Goal: Entertainment & Leisure: Browse casually

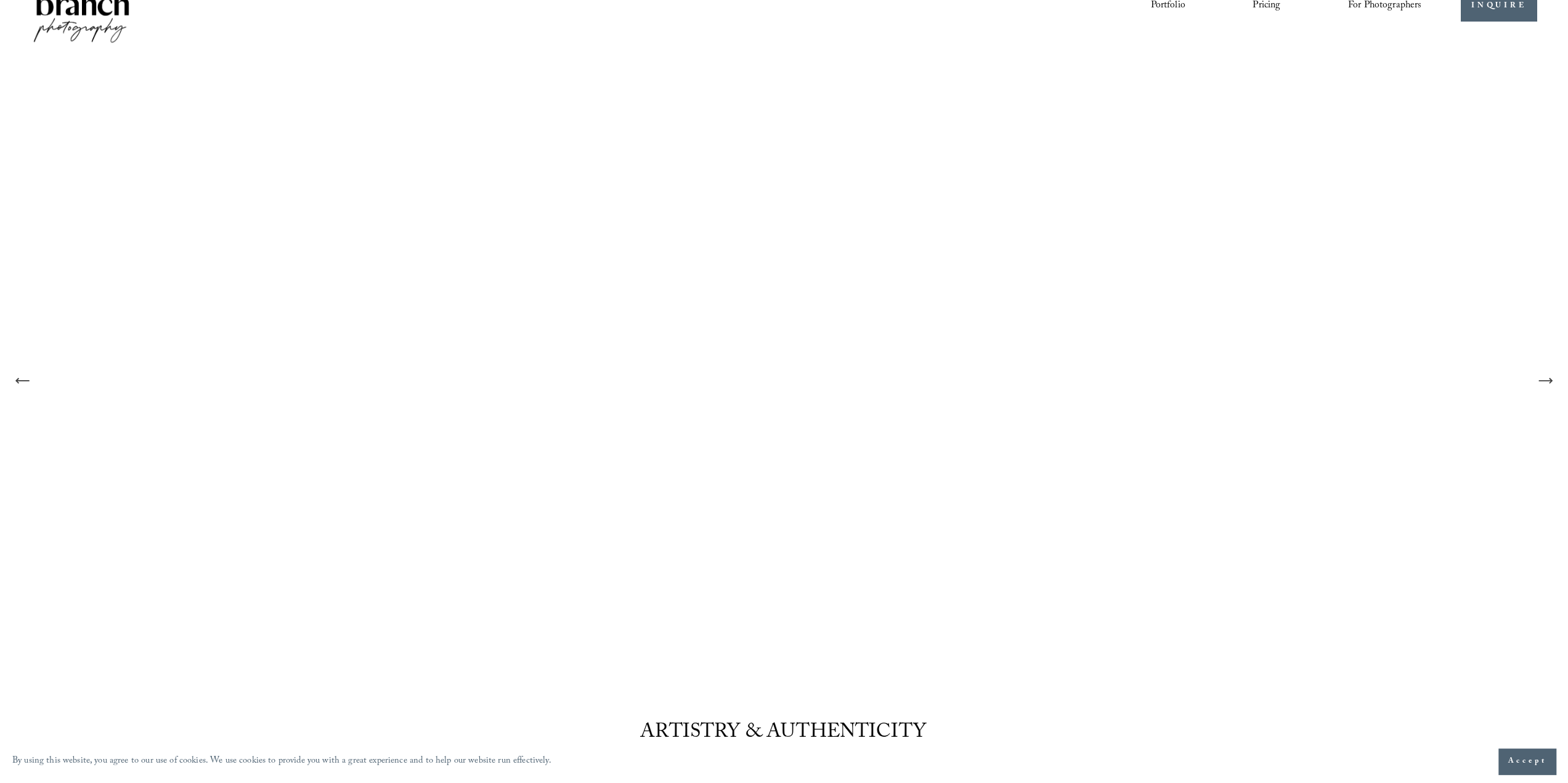
scroll to position [62, 0]
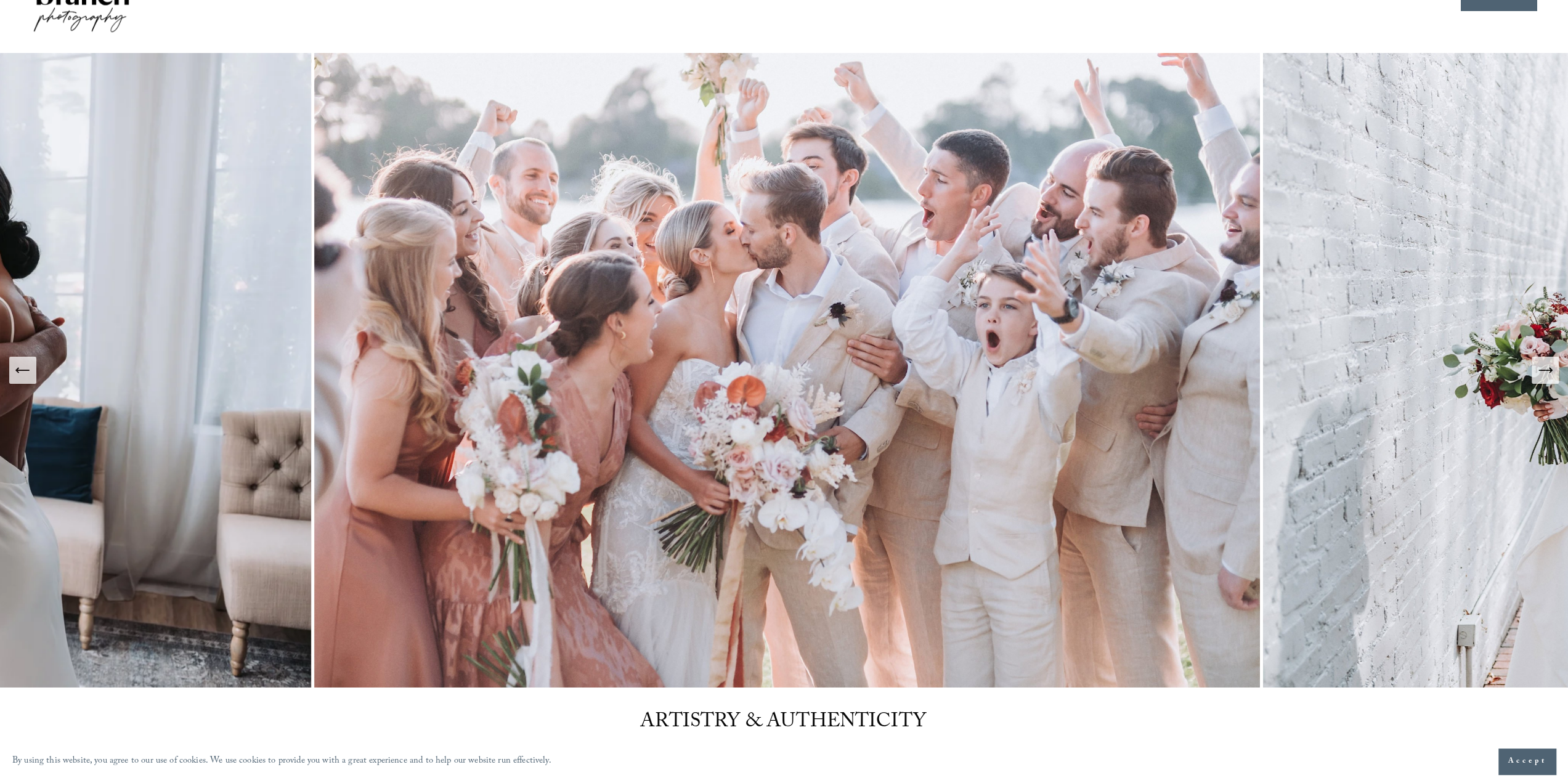
click at [1545, 372] on icon "Next Slide" at bounding box center [1545, 371] width 17 height 17
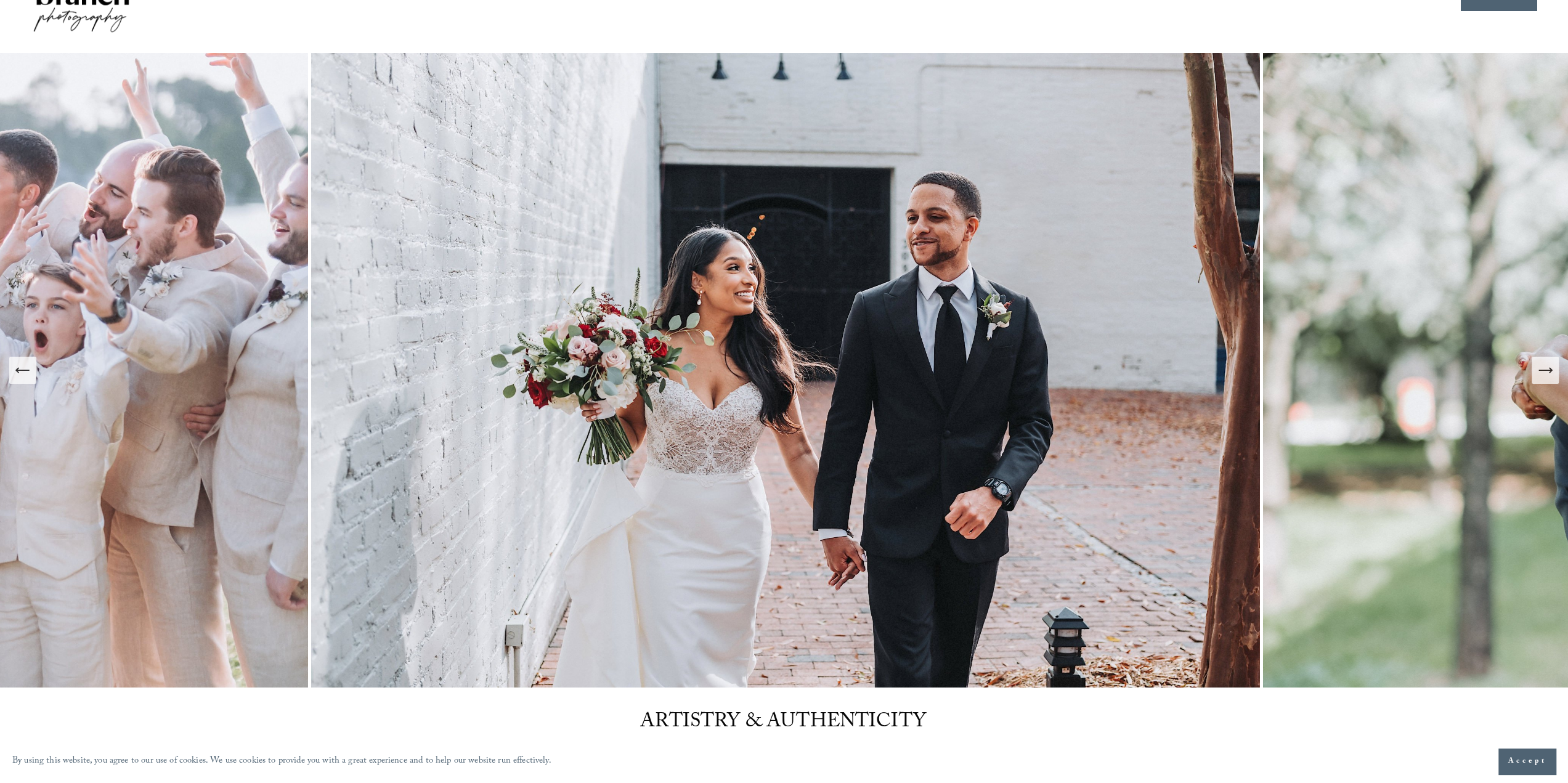
click at [1545, 372] on icon "Next Slide" at bounding box center [1545, 371] width 17 height 17
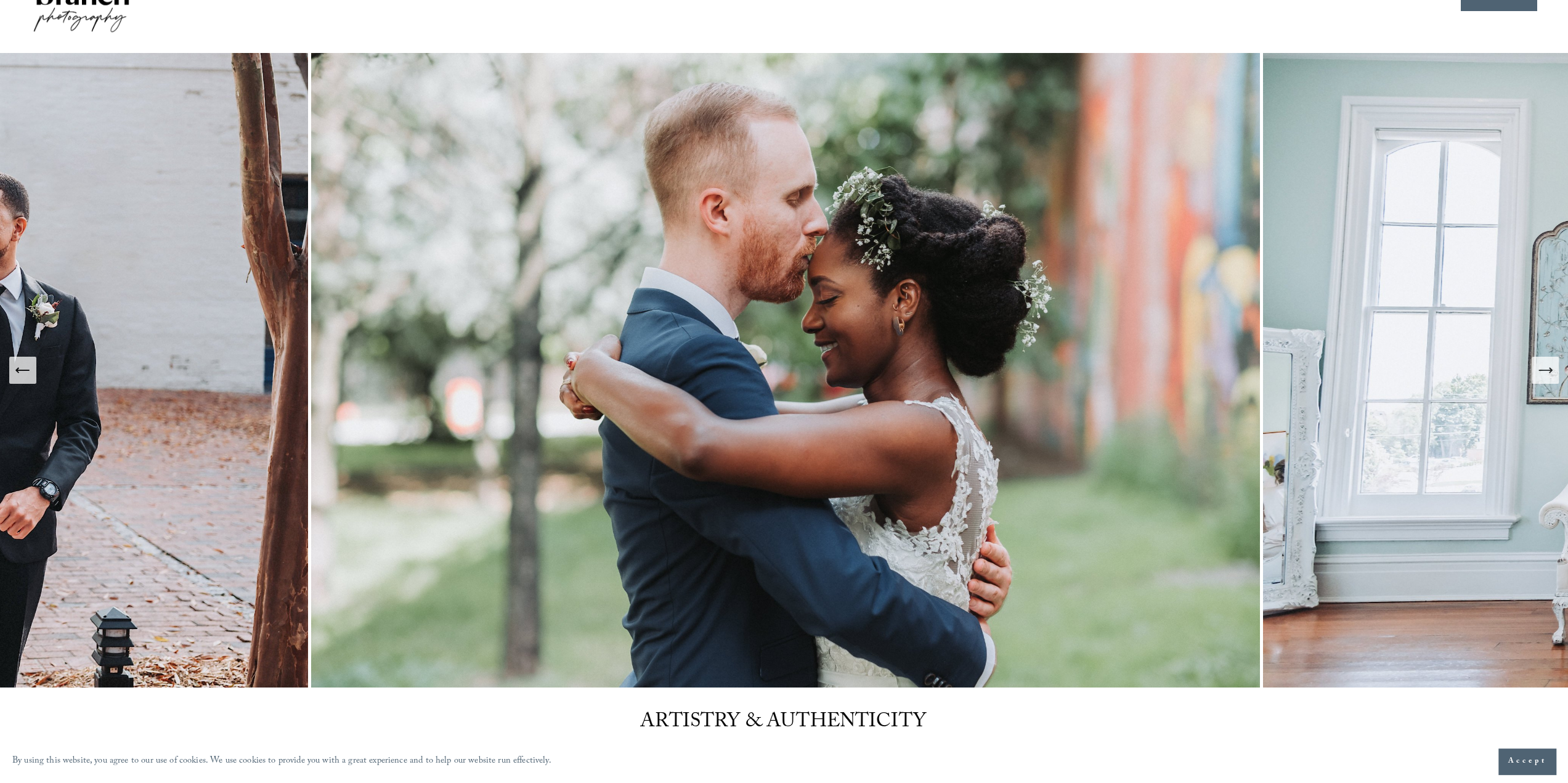
click at [1545, 372] on icon "Next Slide" at bounding box center [1545, 371] width 17 height 17
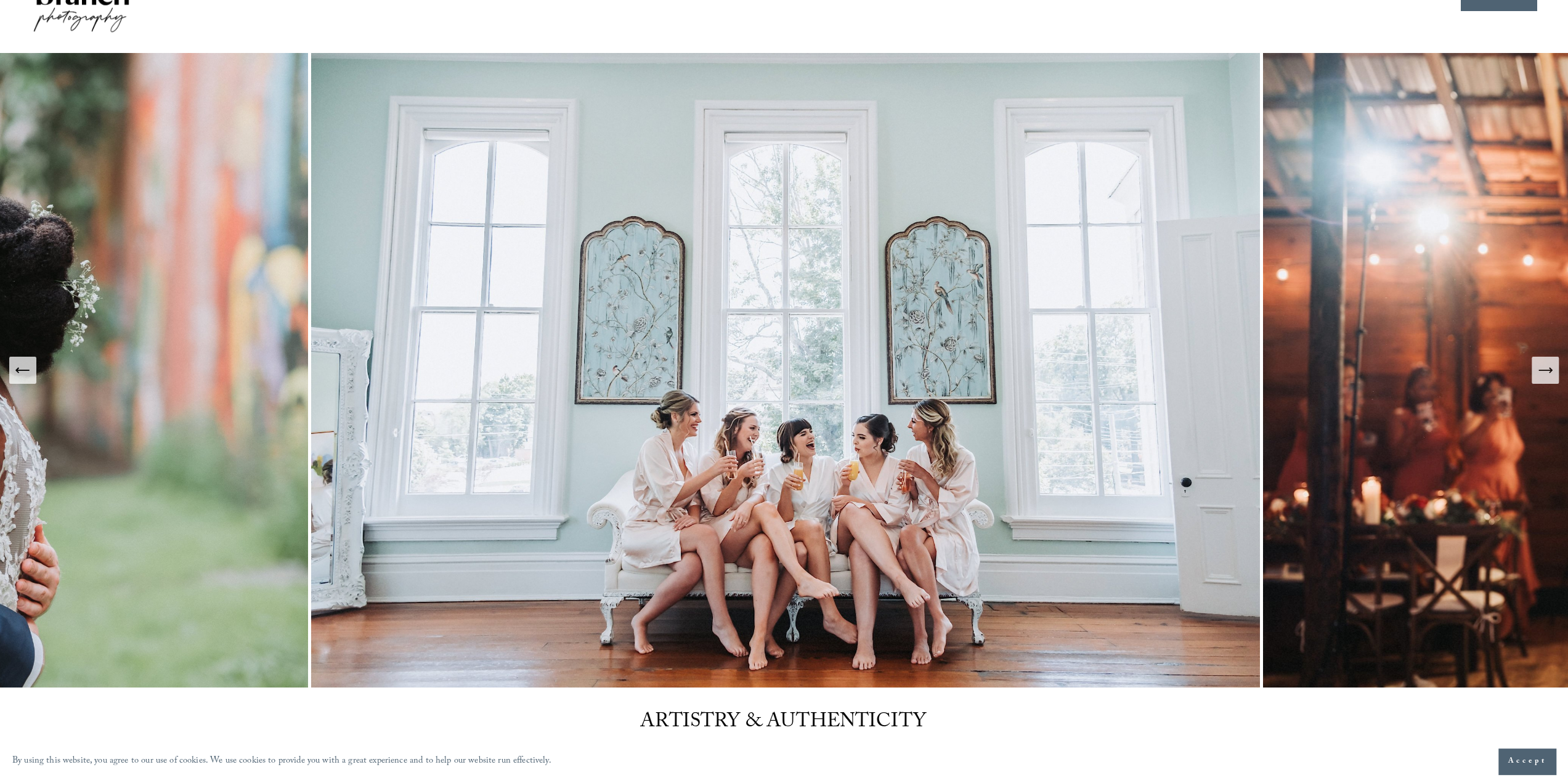
click at [1545, 372] on icon "Next Slide" at bounding box center [1545, 371] width 17 height 17
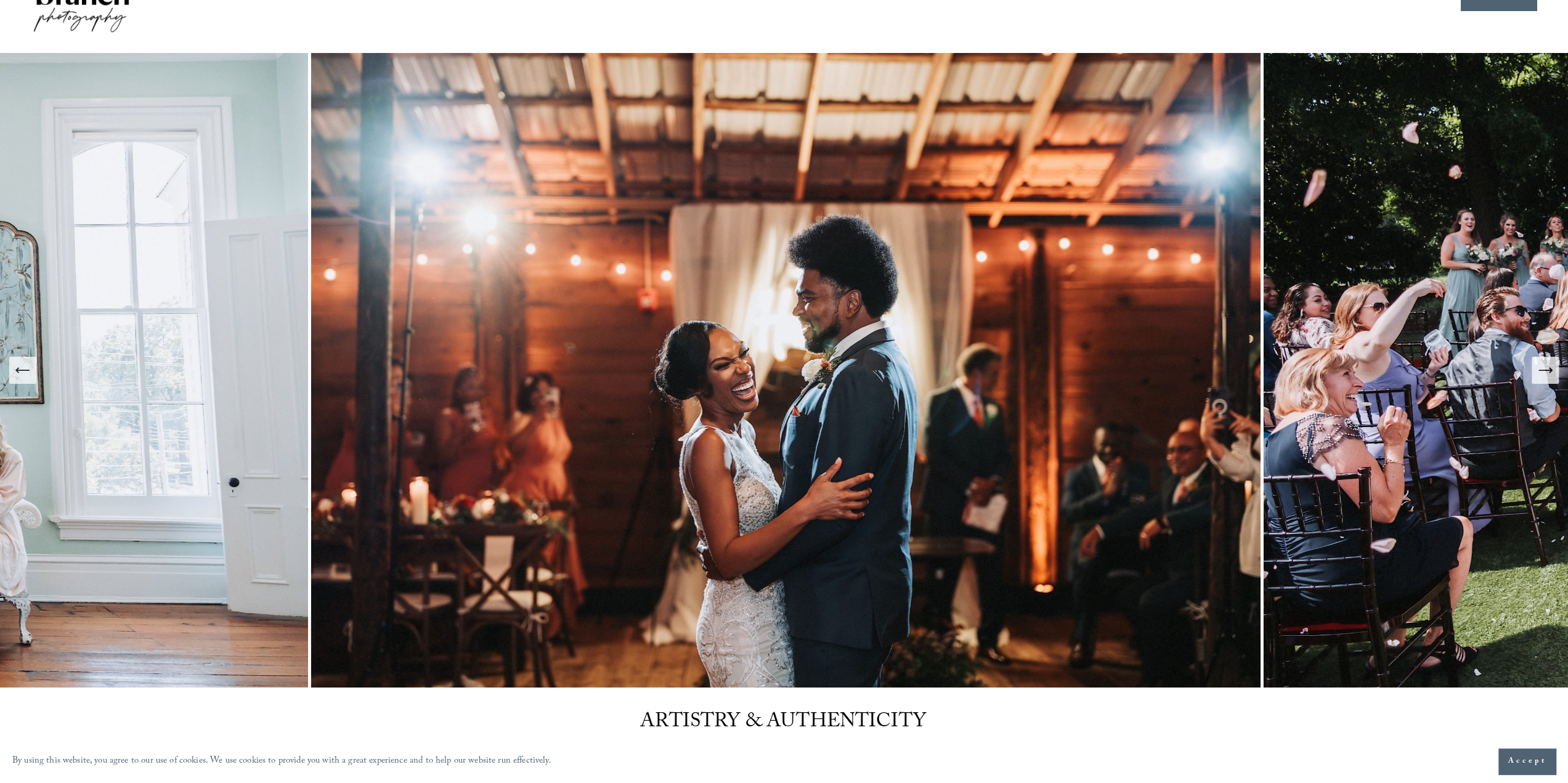
click at [1545, 372] on icon "Next Slide" at bounding box center [1545, 371] width 17 height 17
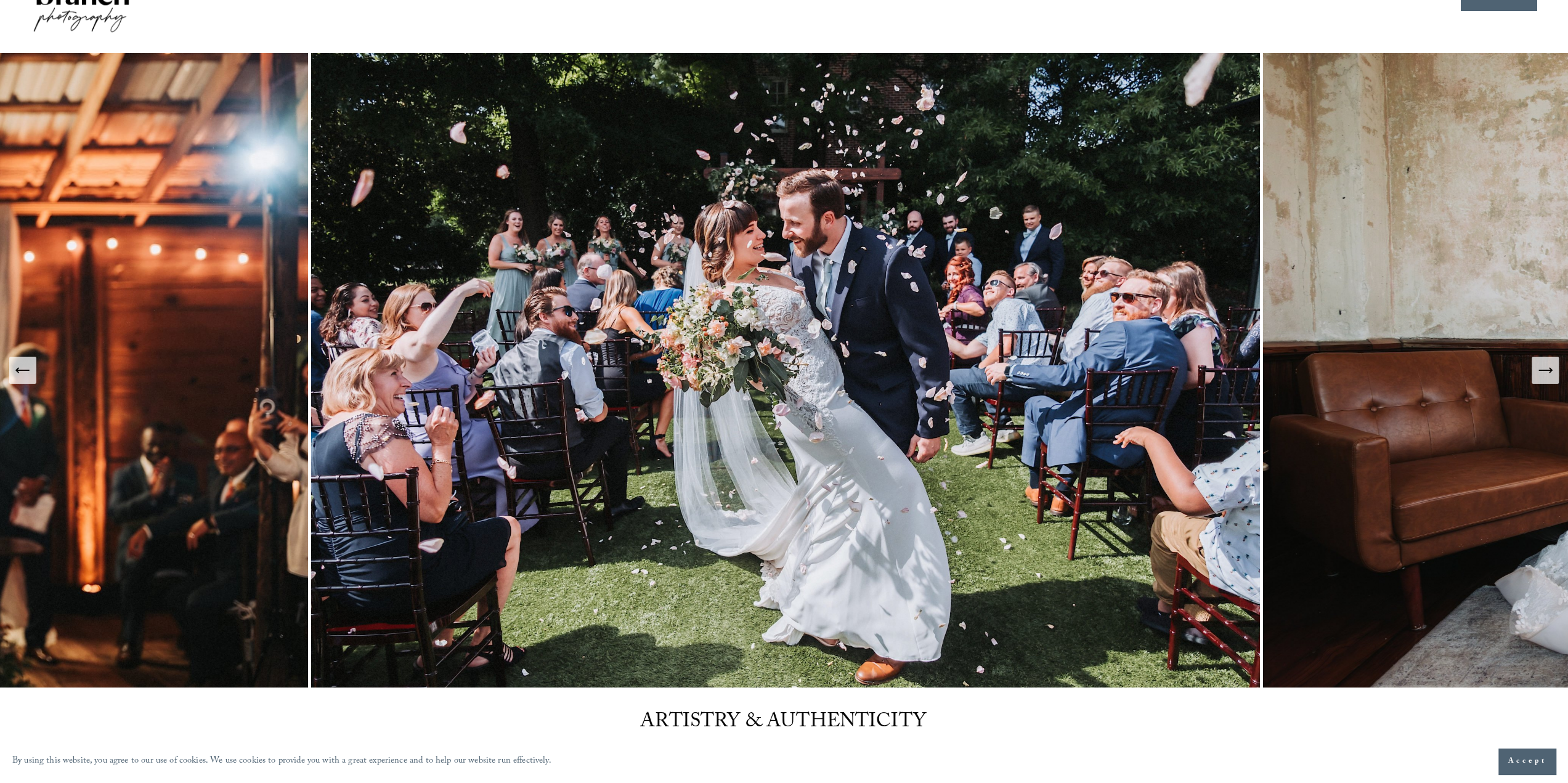
click at [1545, 372] on icon "Next Slide" at bounding box center [1545, 371] width 17 height 17
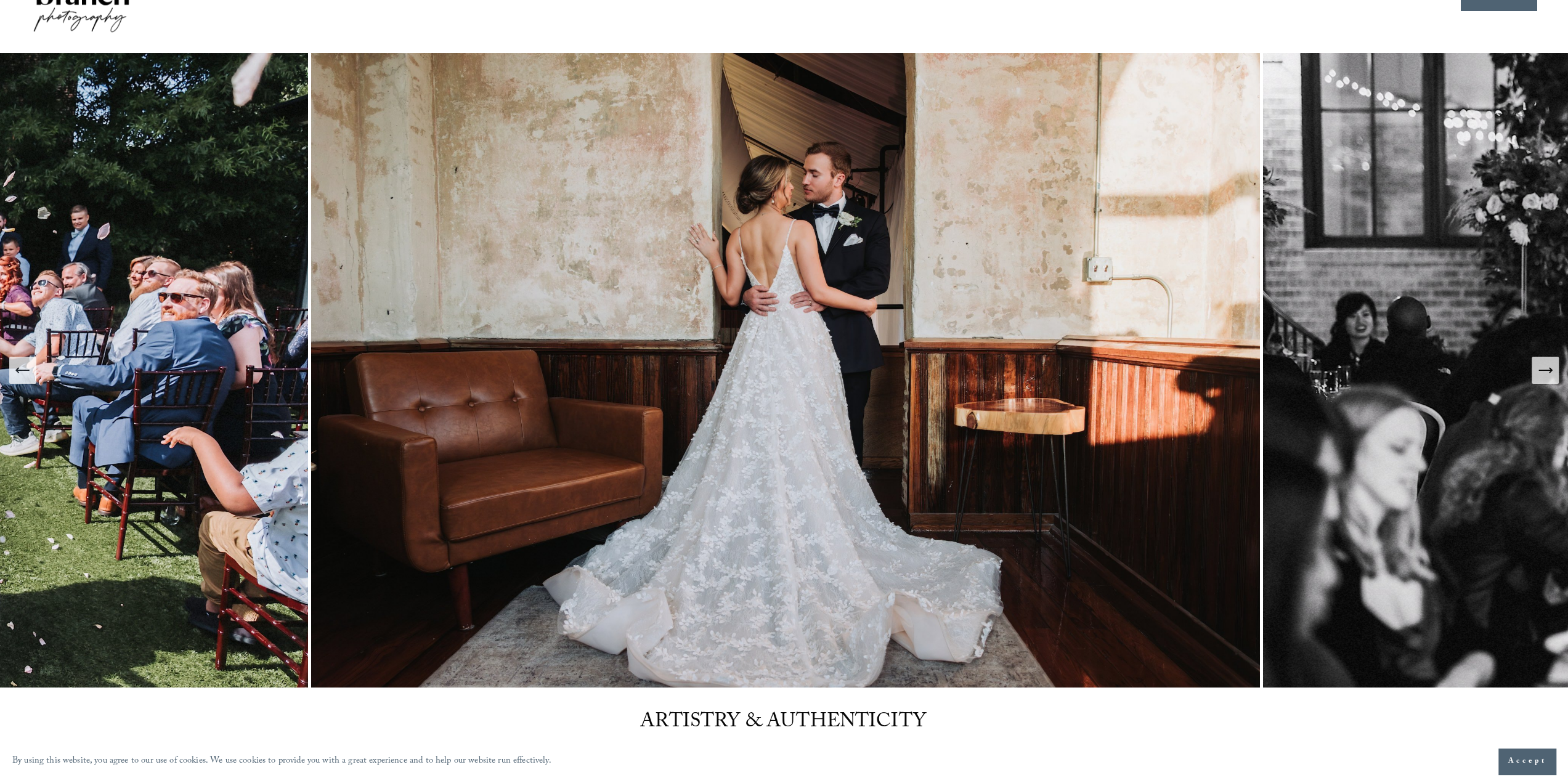
click at [840, 350] on img at bounding box center [786, 371] width 951 height 635
click at [1554, 376] on button "Next Slide" at bounding box center [1545, 371] width 27 height 27
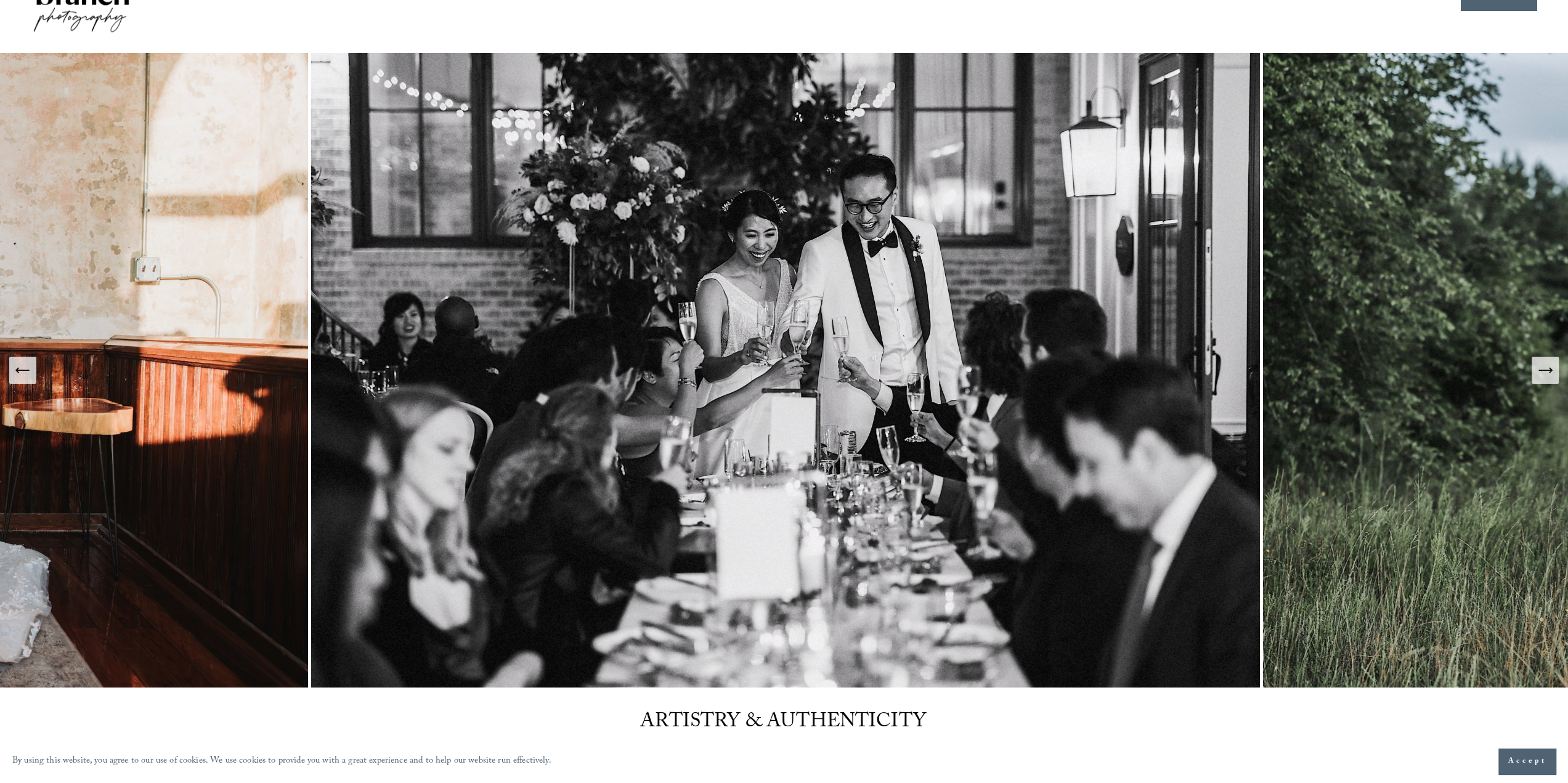
click at [1556, 376] on button "Next Slide" at bounding box center [1545, 371] width 27 height 27
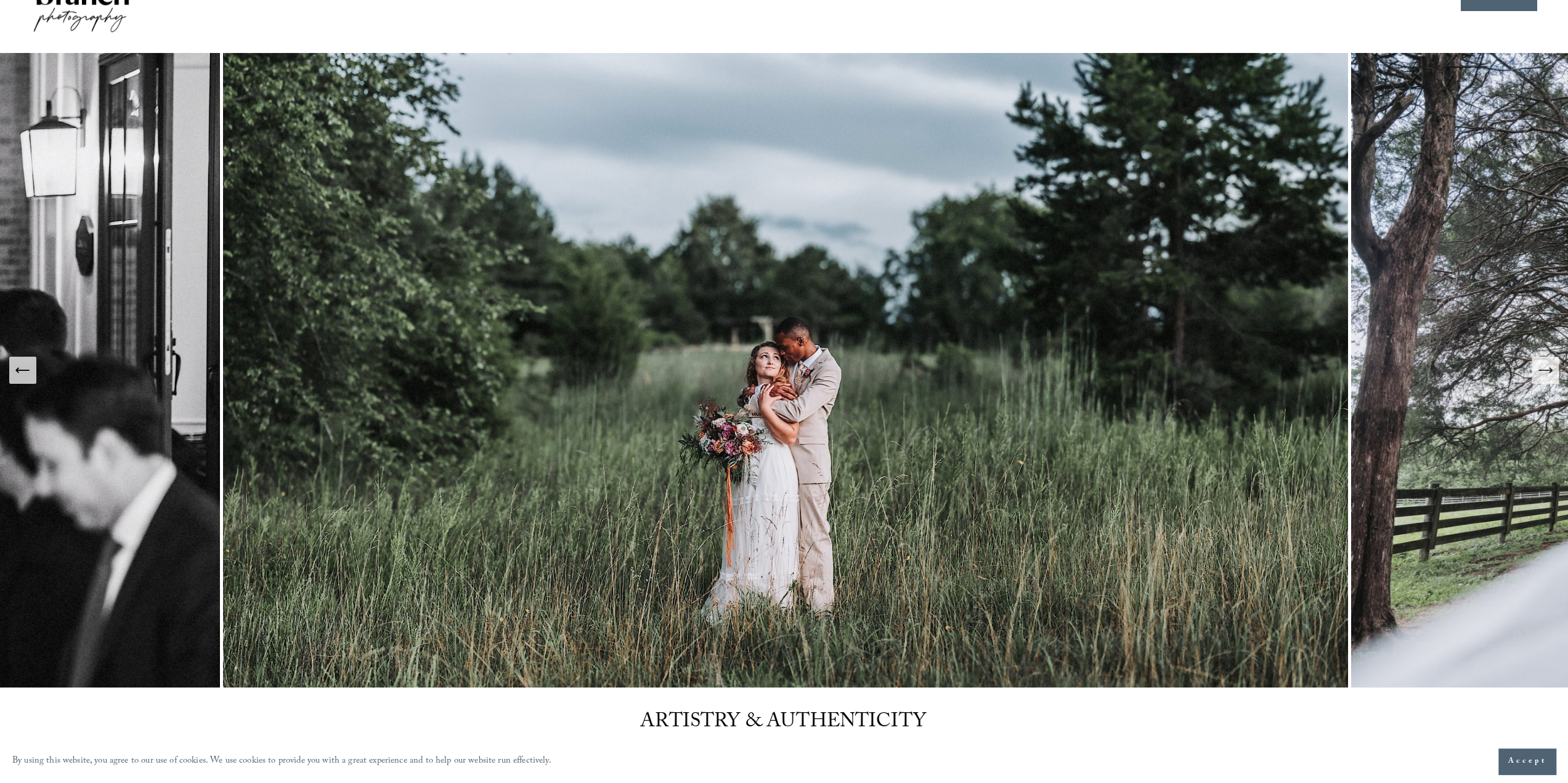
click at [1556, 376] on button "Next Slide" at bounding box center [1545, 371] width 27 height 27
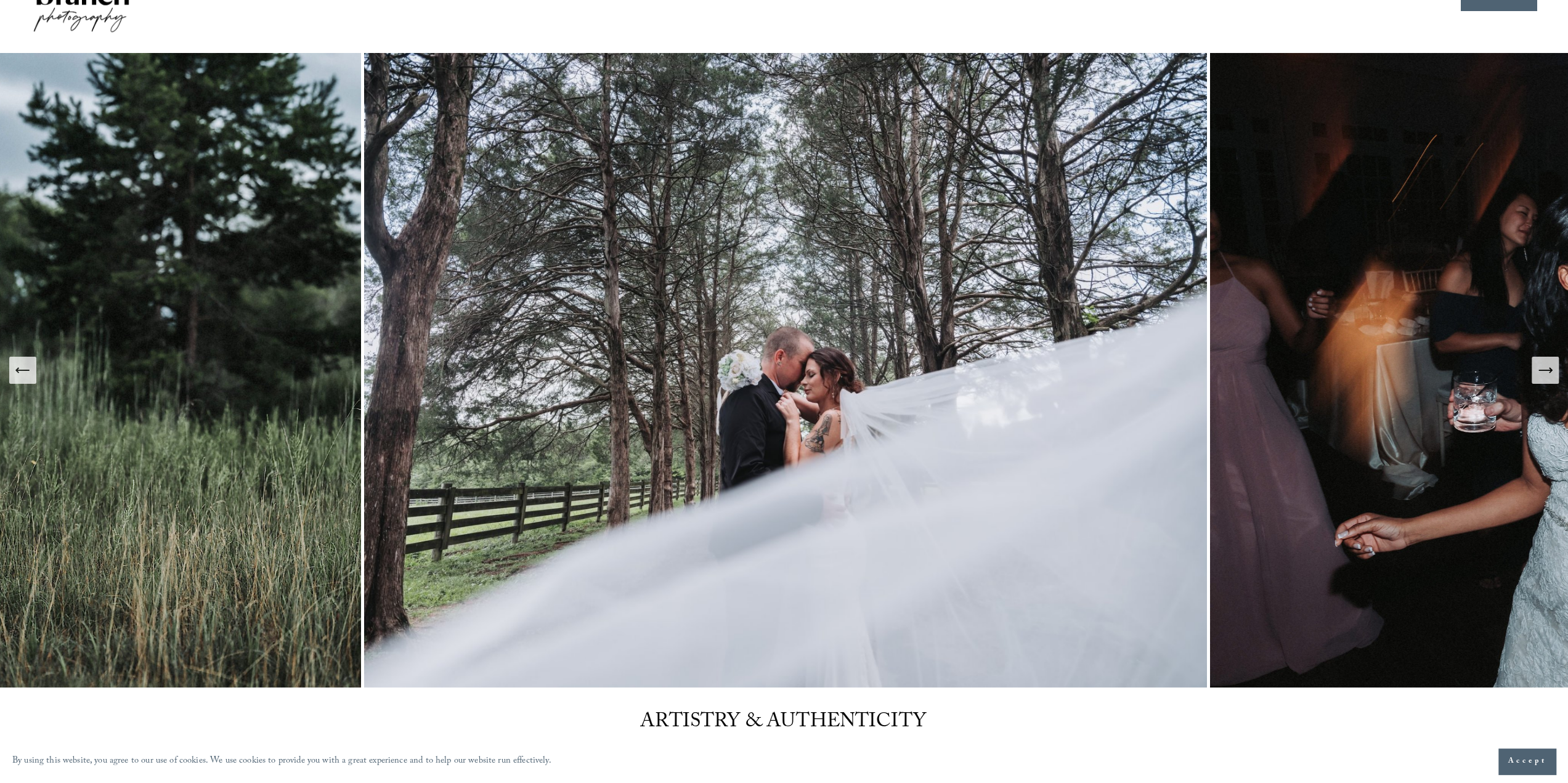
click at [1556, 376] on button "Next Slide" at bounding box center [1545, 371] width 27 height 27
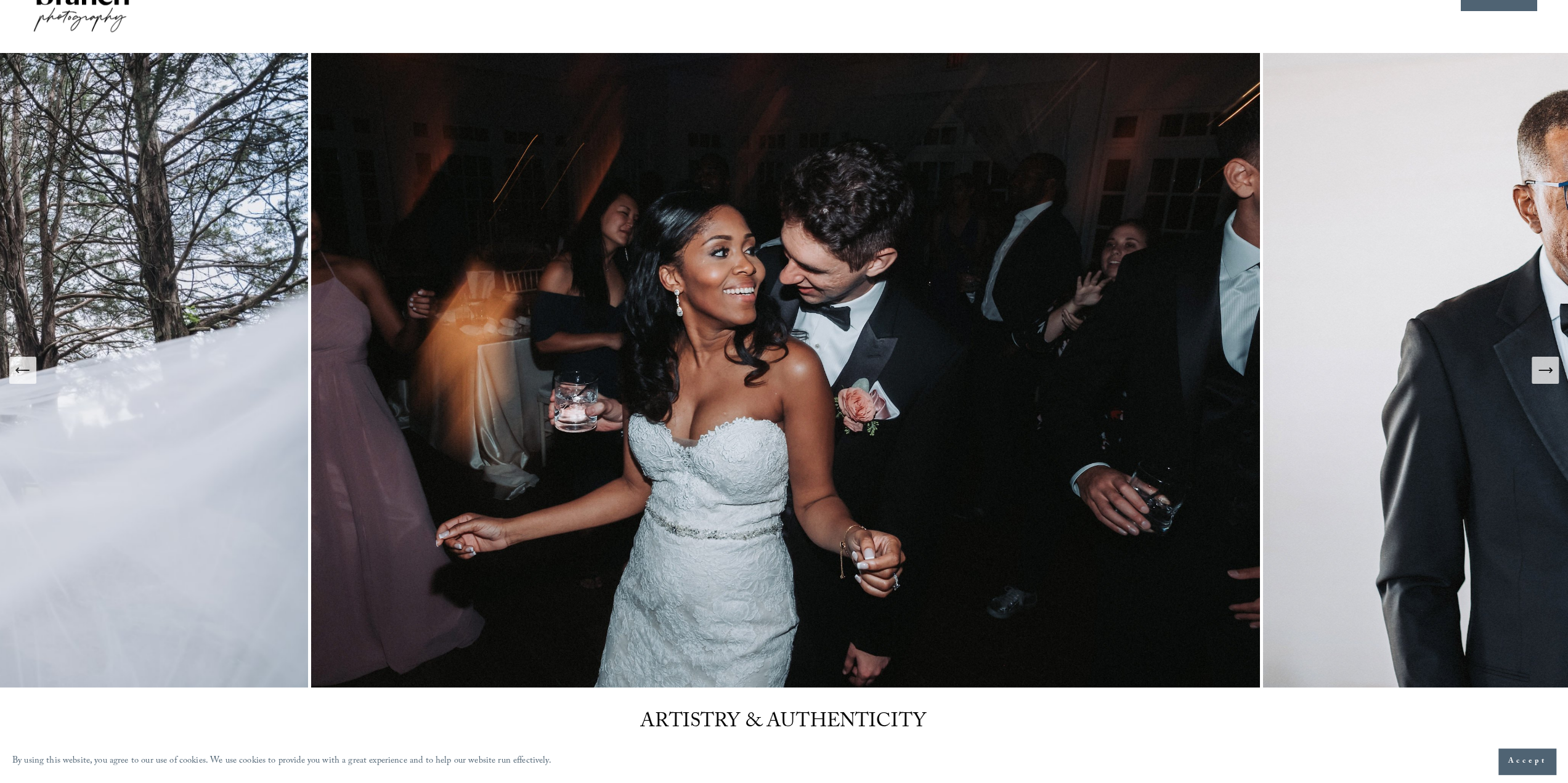
click at [1553, 376] on icon "Next Slide" at bounding box center [1545, 371] width 17 height 17
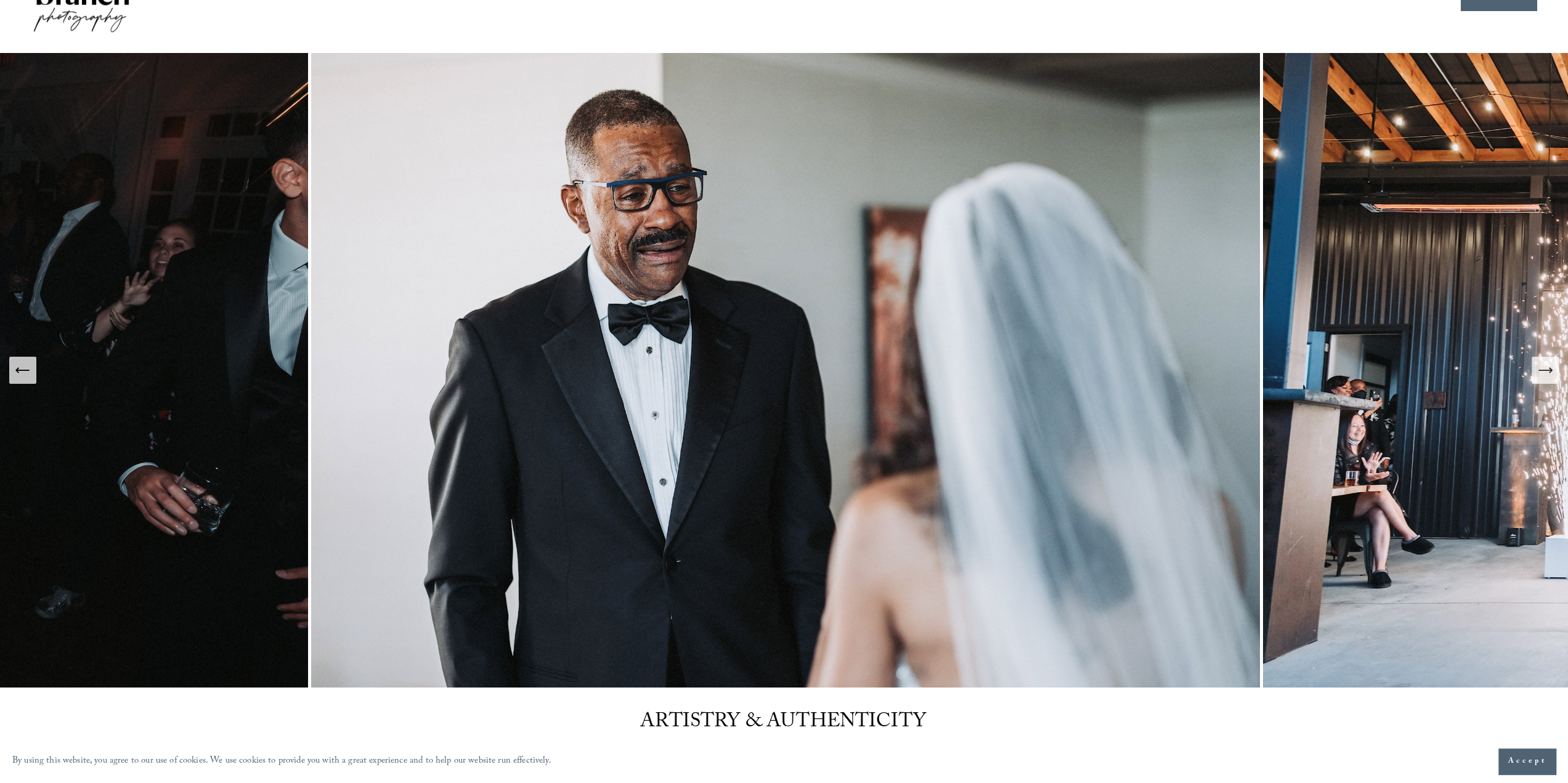
click at [1553, 376] on icon "Next Slide" at bounding box center [1545, 371] width 17 height 17
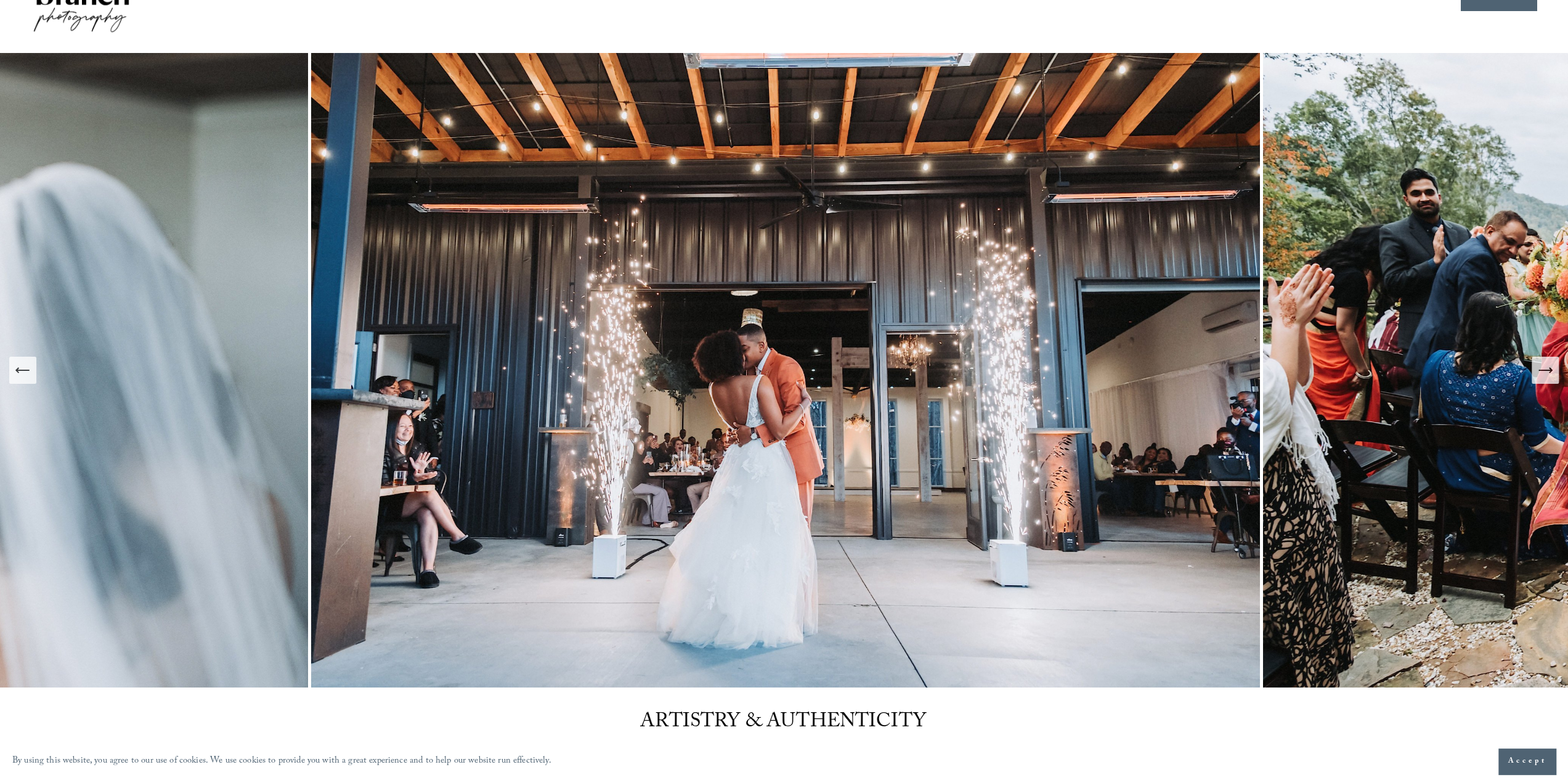
click at [1553, 376] on icon "Next Slide" at bounding box center [1545, 371] width 17 height 17
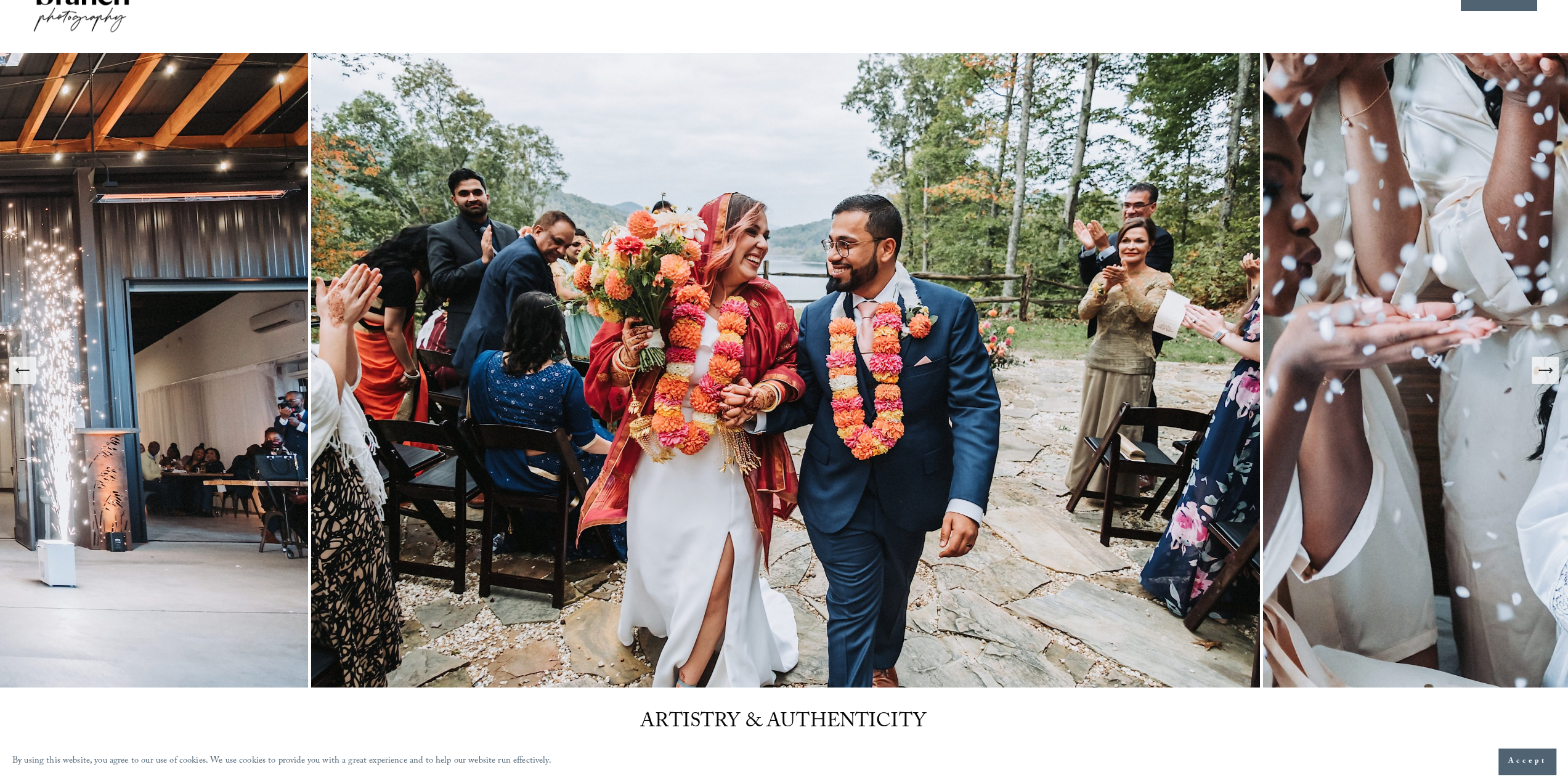
click at [1553, 376] on icon "Next Slide" at bounding box center [1545, 371] width 17 height 17
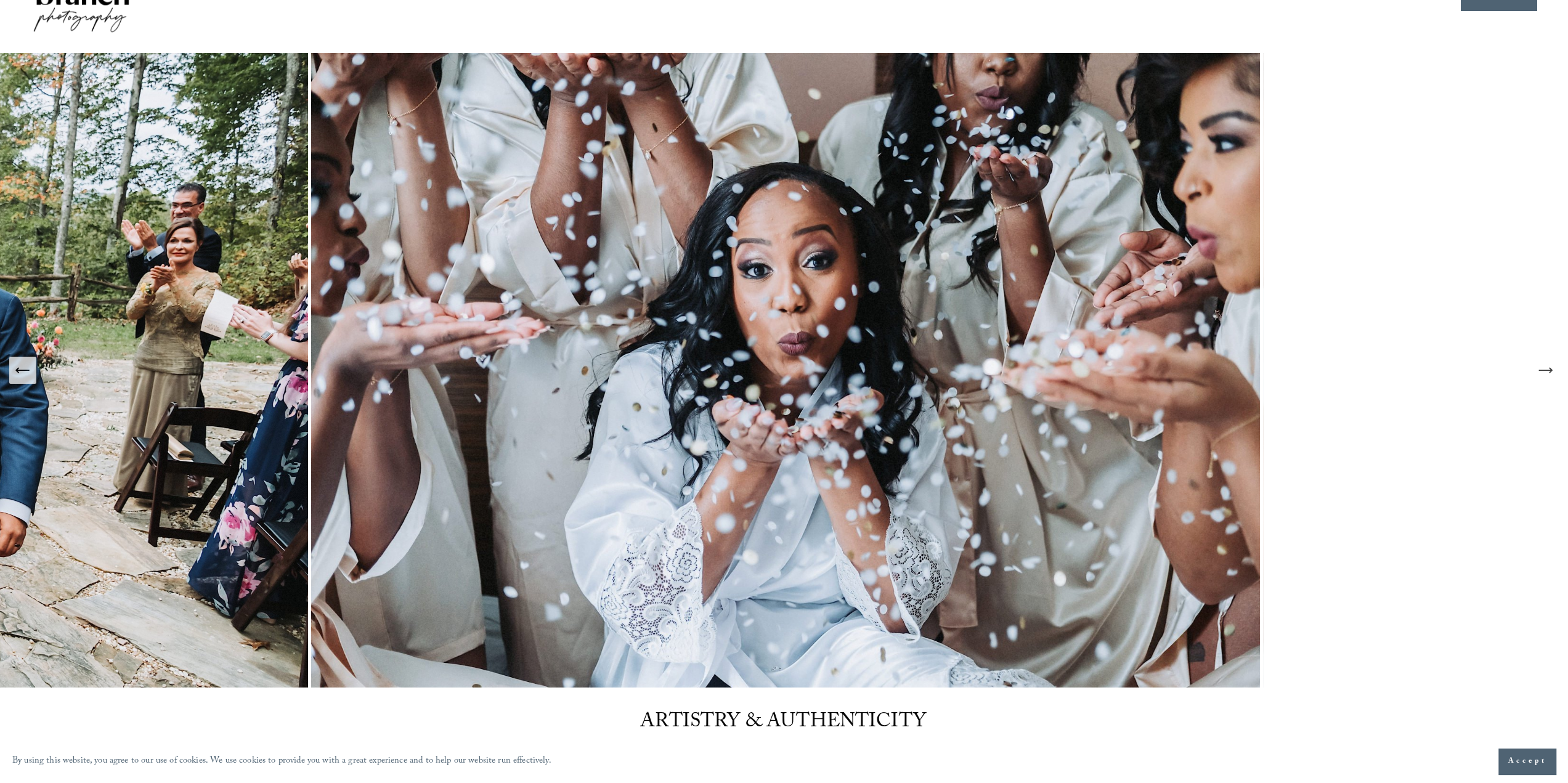
click at [1553, 376] on icon "Next Slide" at bounding box center [1545, 371] width 17 height 17
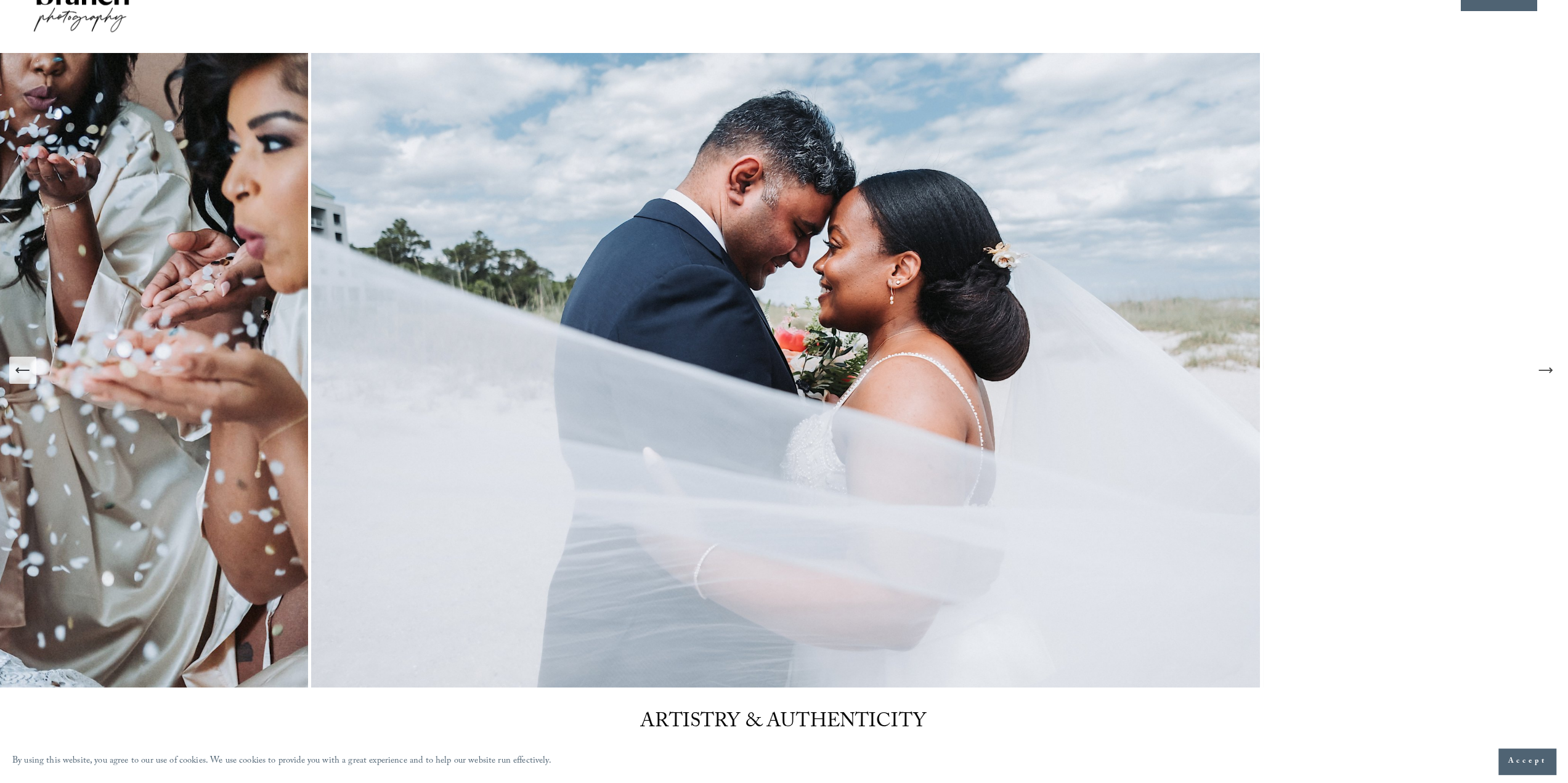
click at [1549, 375] on icon "Next Slide" at bounding box center [1545, 371] width 17 height 17
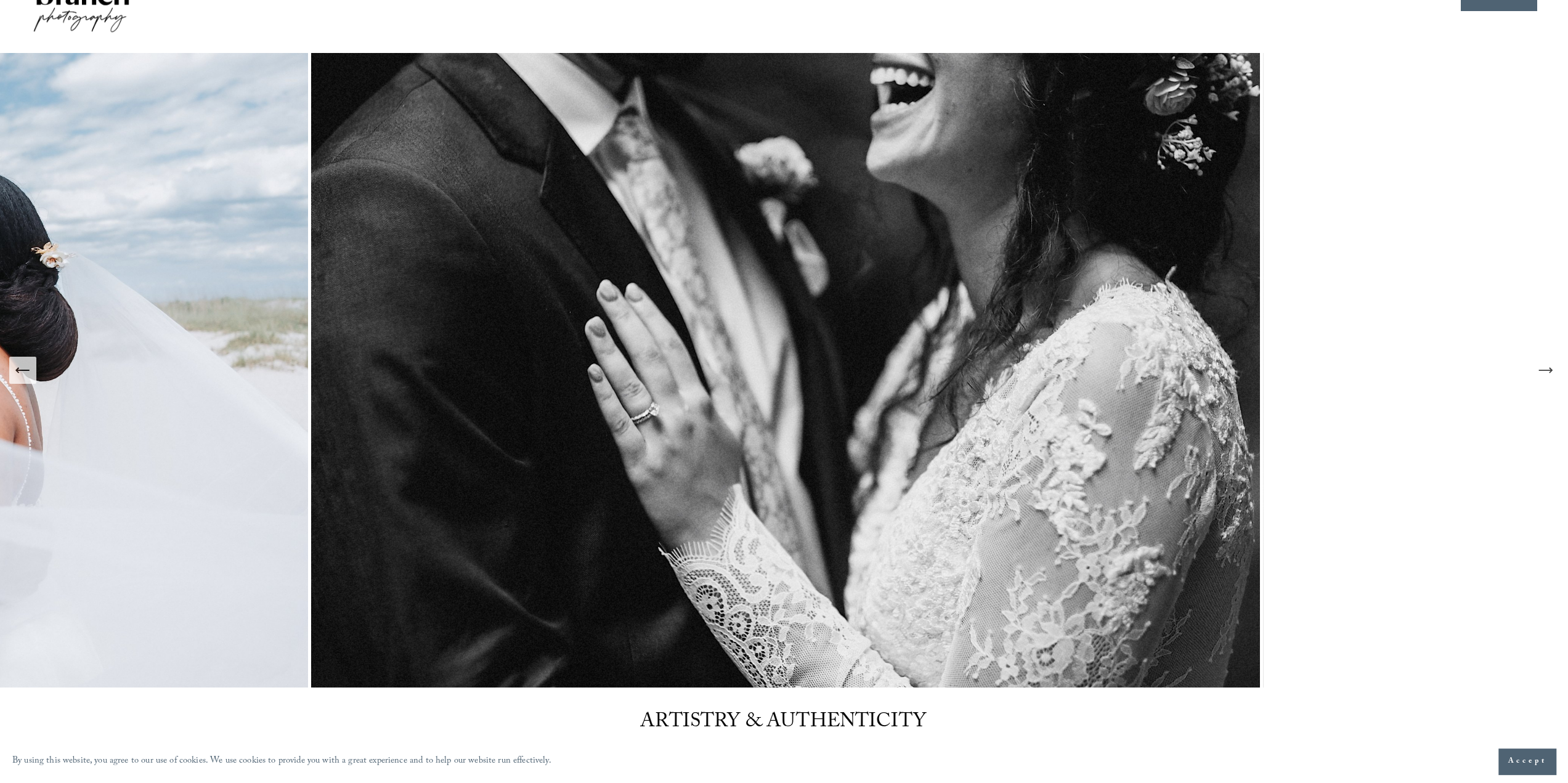
click at [1549, 375] on icon "Next Slide" at bounding box center [1545, 371] width 17 height 17
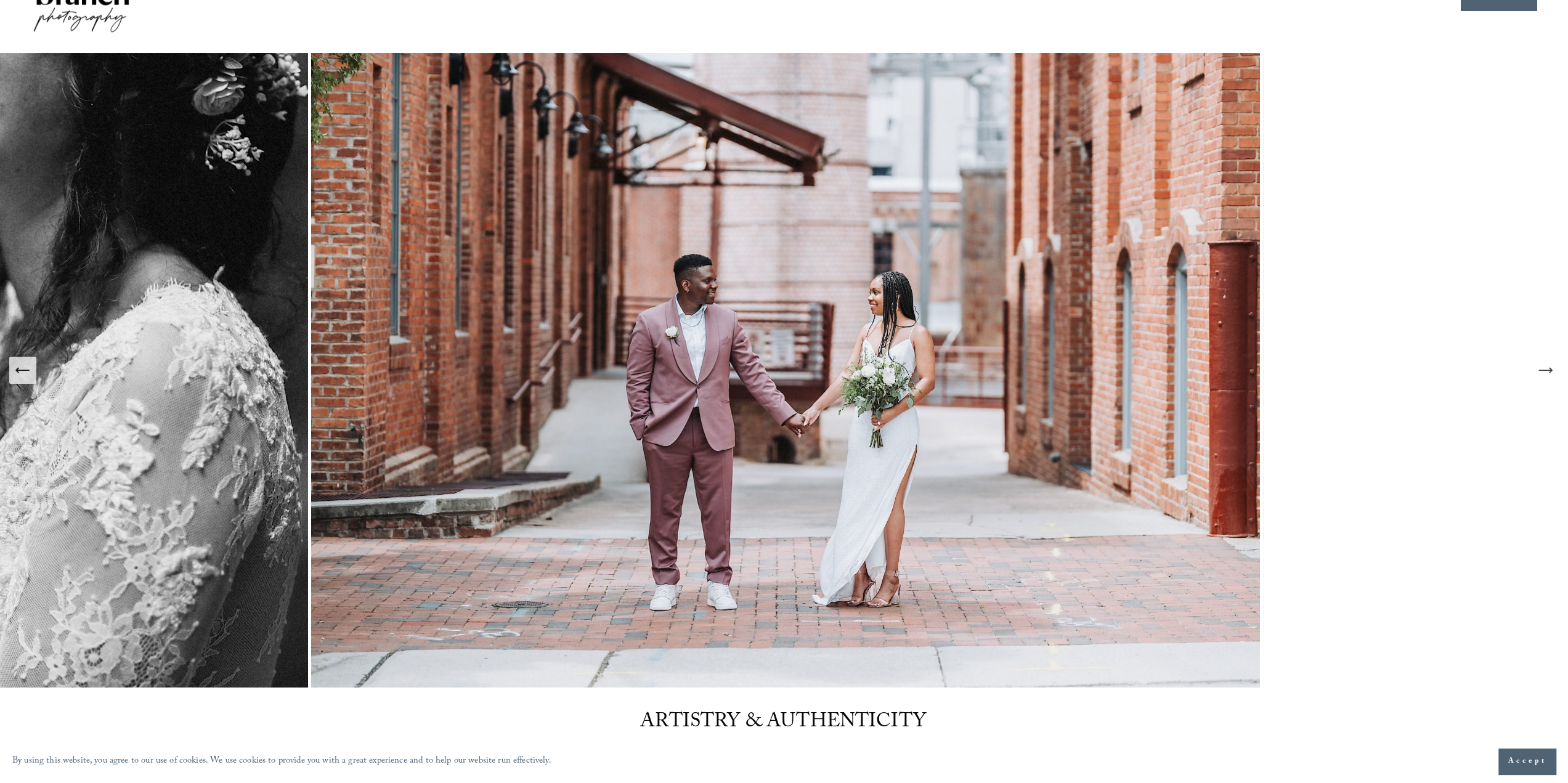
click at [1549, 375] on icon "Next Slide" at bounding box center [1545, 371] width 17 height 17
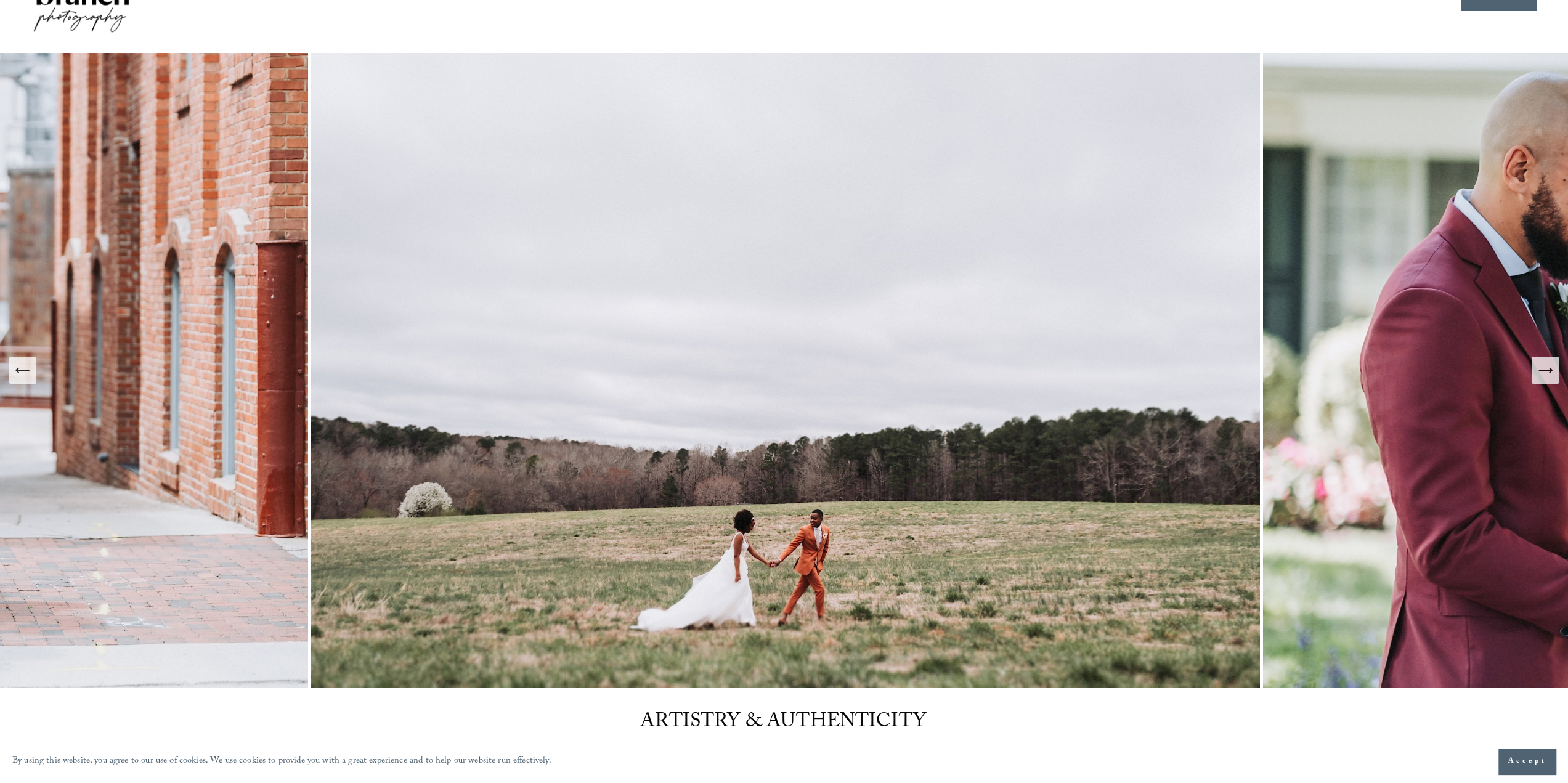
click at [1544, 376] on icon "Next Slide" at bounding box center [1545, 371] width 17 height 17
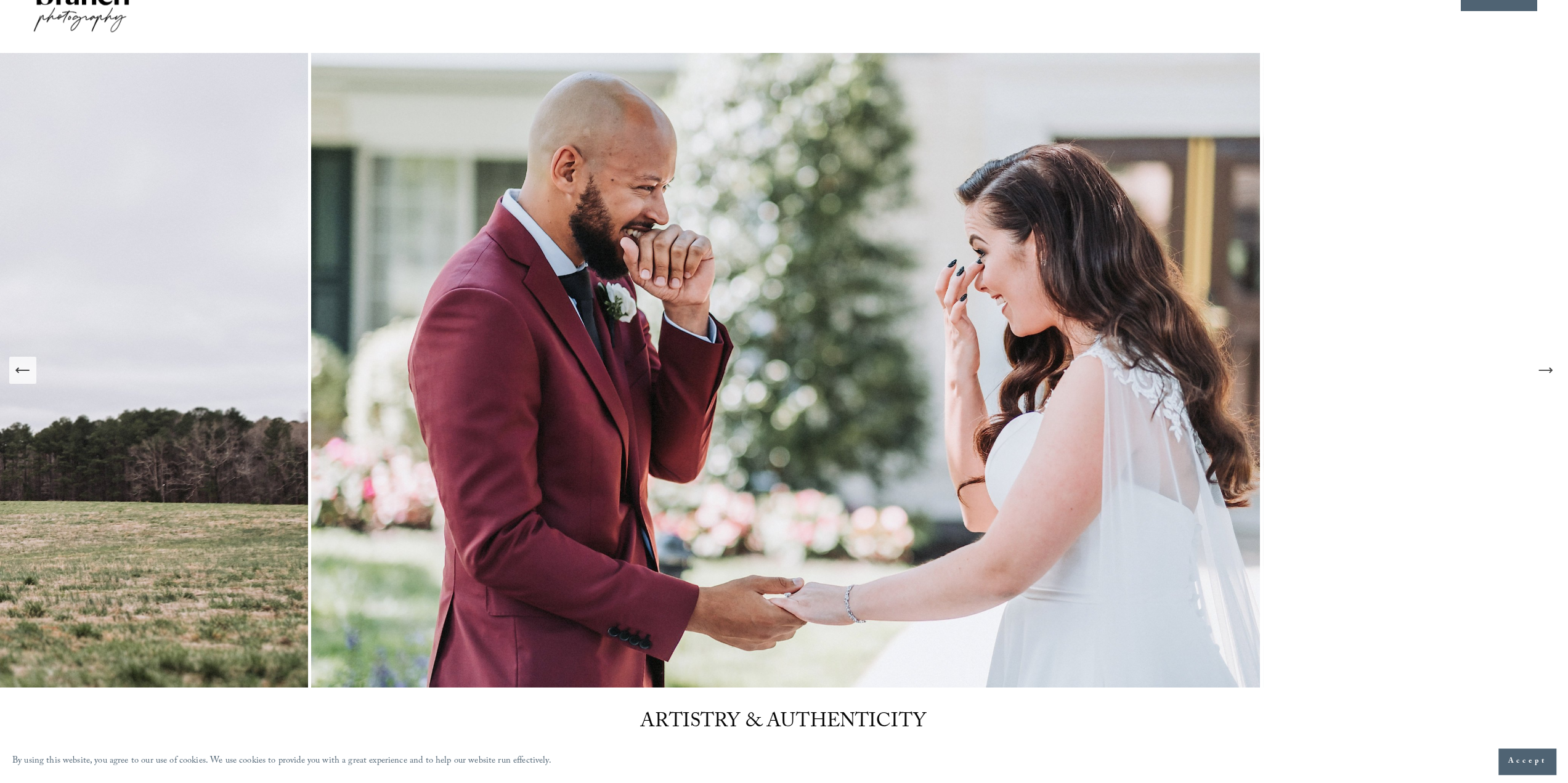
click at [1544, 376] on icon "Next Slide" at bounding box center [1545, 371] width 17 height 17
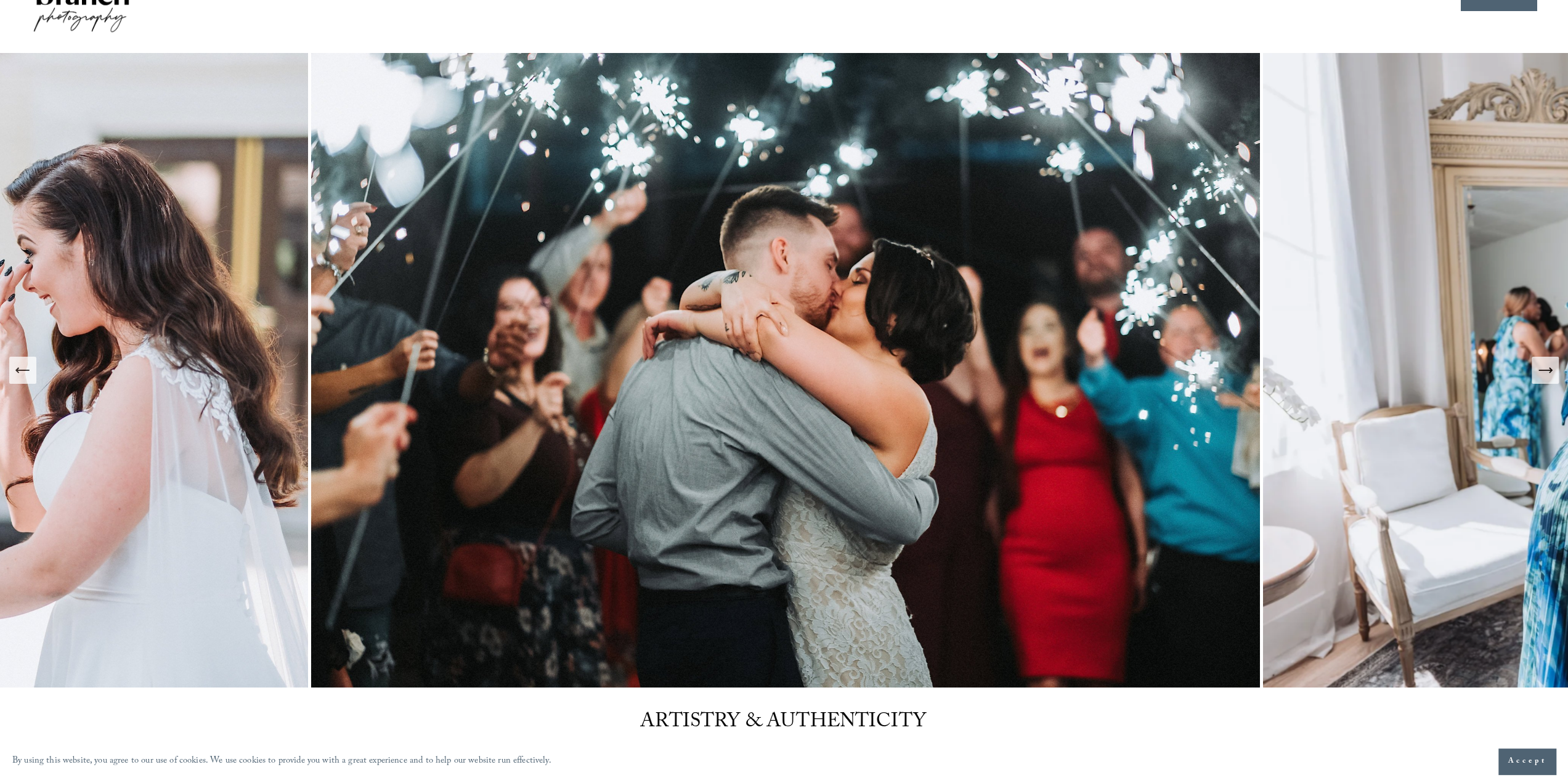
click at [1544, 376] on icon "Next Slide" at bounding box center [1545, 371] width 17 height 17
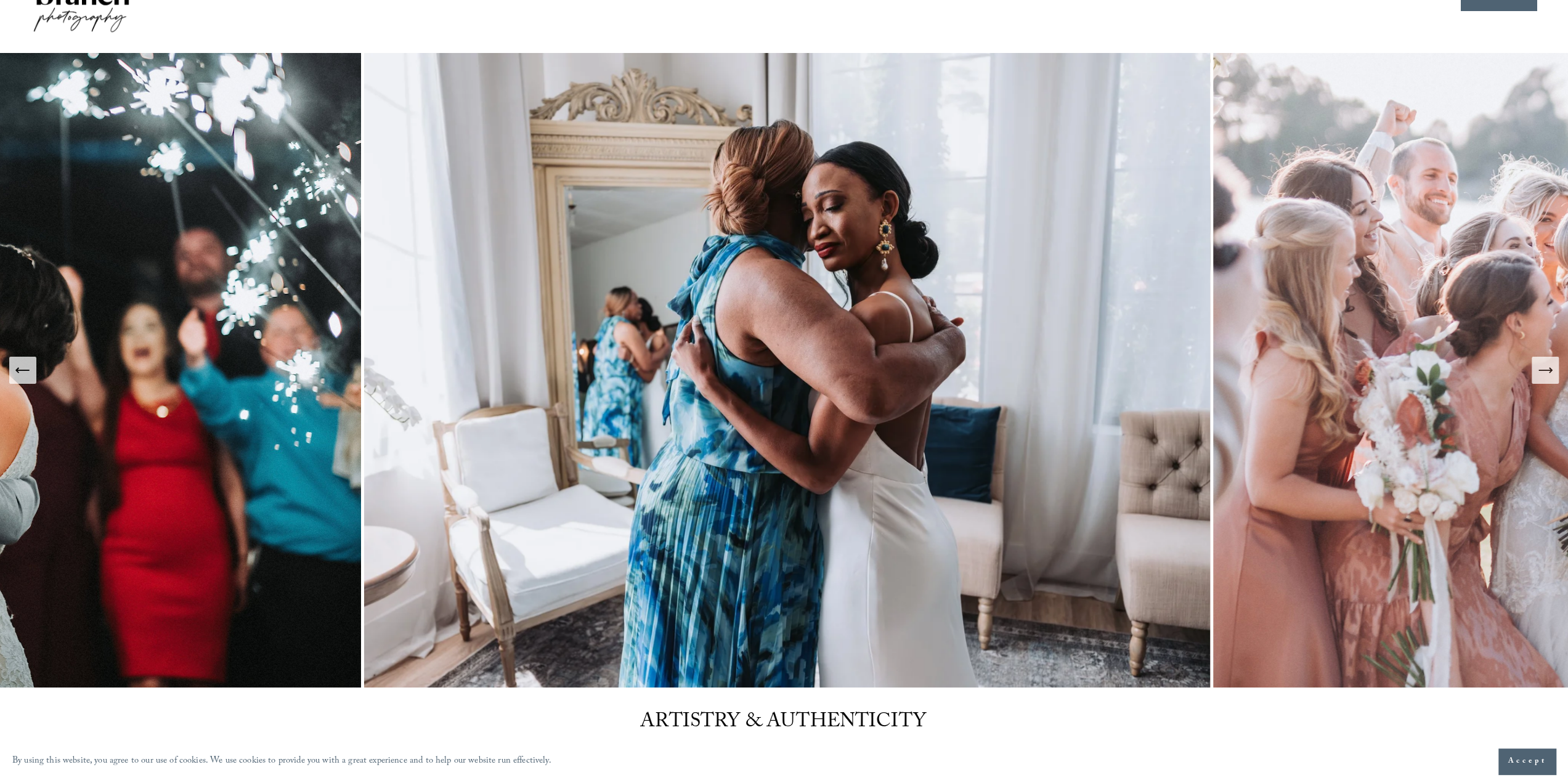
click at [1544, 376] on icon "Next Slide" at bounding box center [1545, 371] width 17 height 17
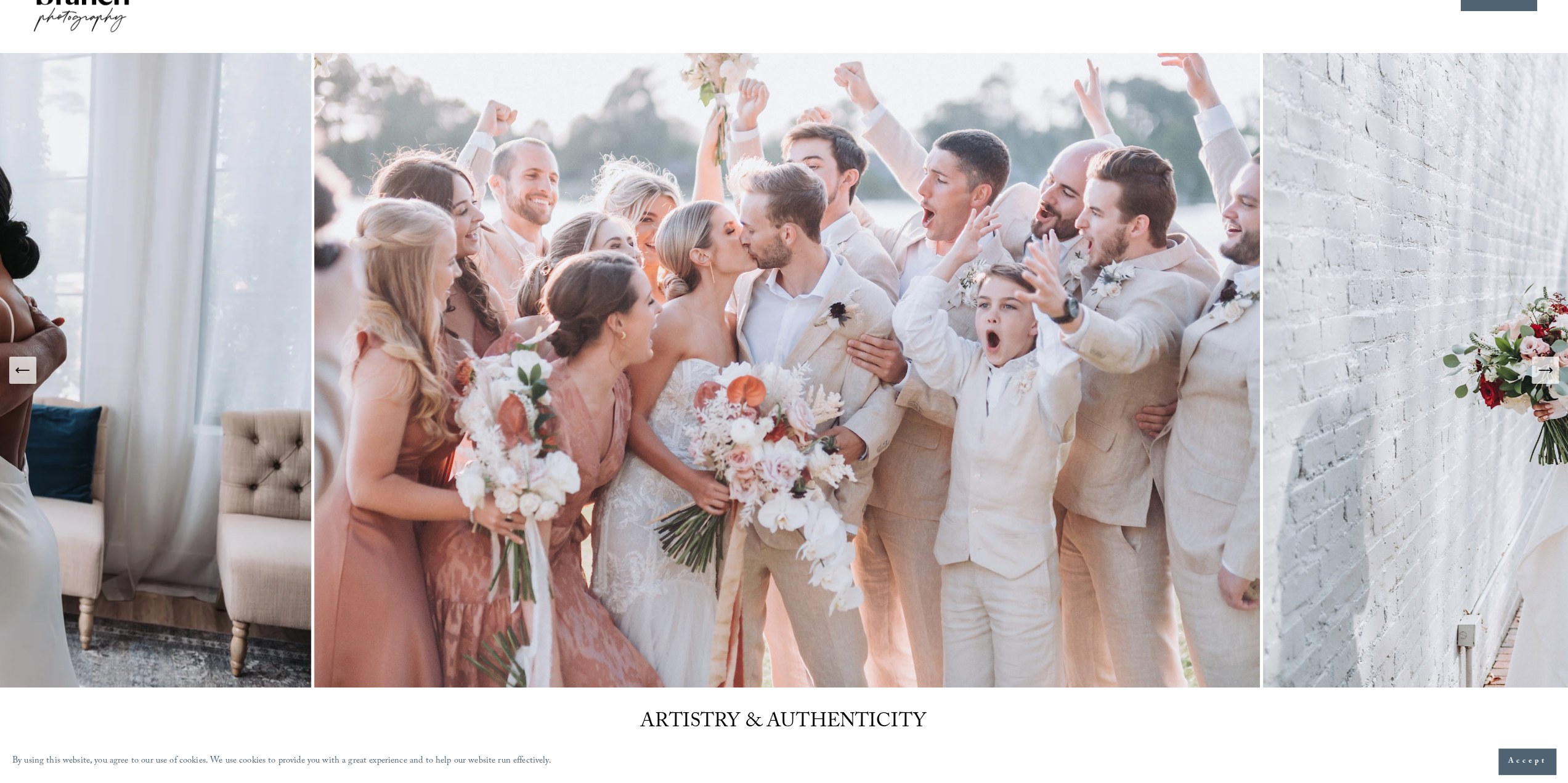
click at [1544, 376] on icon "Next Slide" at bounding box center [1545, 371] width 17 height 17
